Goal: Navigation & Orientation: Find specific page/section

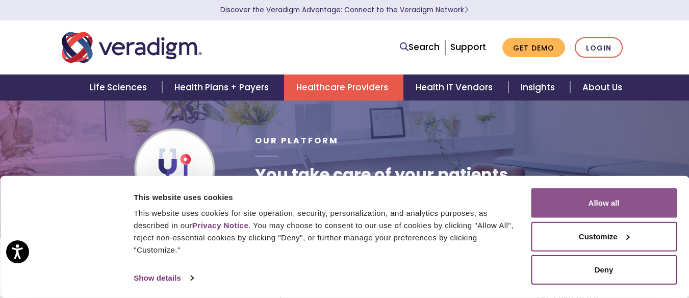
click at [608, 203] on button "Allow all" at bounding box center [604, 203] width 146 height 30
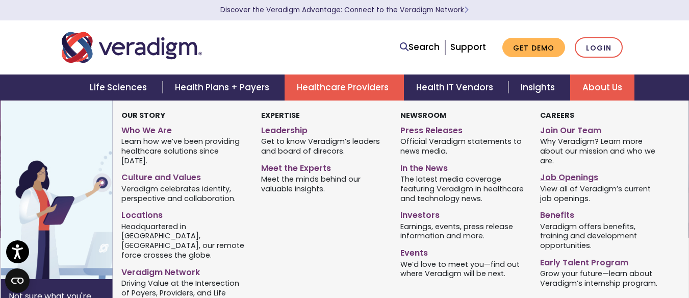
click at [583, 176] on link "Job Openings" at bounding box center [602, 175] width 124 height 15
